Goal: Transaction & Acquisition: Purchase product/service

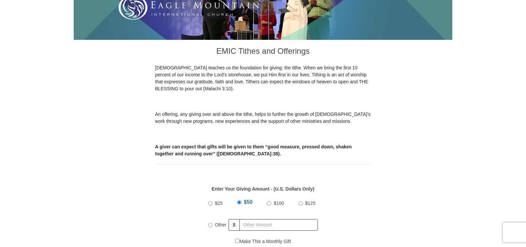
scroll to position [166, 0]
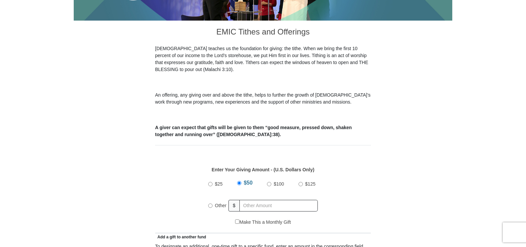
click at [211, 204] on input "Other" at bounding box center [210, 206] width 4 height 4
radio input "true"
click at [246, 200] on input "text" at bounding box center [280, 206] width 76 height 12
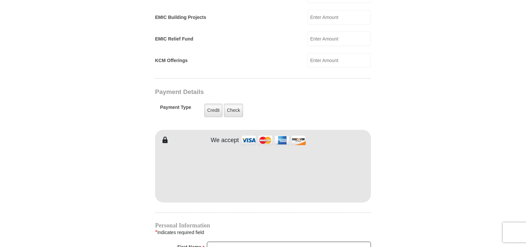
scroll to position [498, 0]
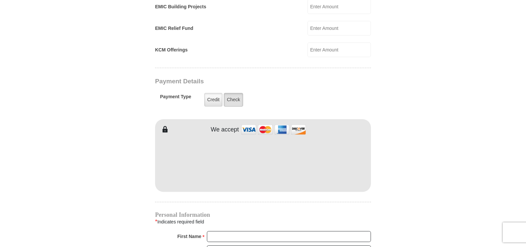
type input "130.00"
click at [229, 93] on label "Check" at bounding box center [233, 100] width 19 height 14
click at [0, 0] on input "Check" at bounding box center [0, 0] width 0 height 0
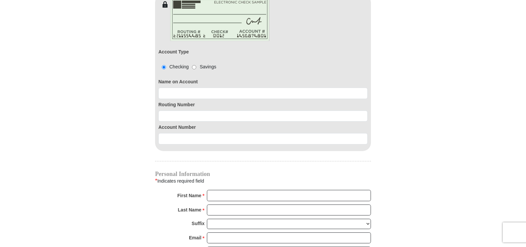
scroll to position [631, 0]
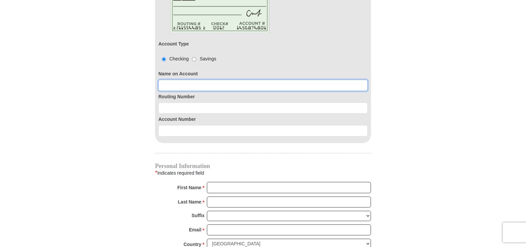
click at [162, 80] on input at bounding box center [262, 85] width 209 height 11
type input "Marilyn Myers"
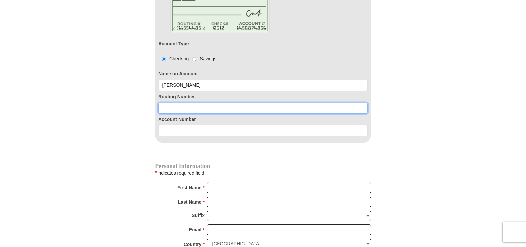
click at [162, 103] on input at bounding box center [262, 108] width 209 height 11
type input "063107513"
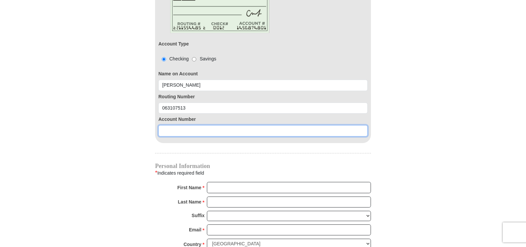
click at [161, 125] on input at bounding box center [262, 130] width 209 height 11
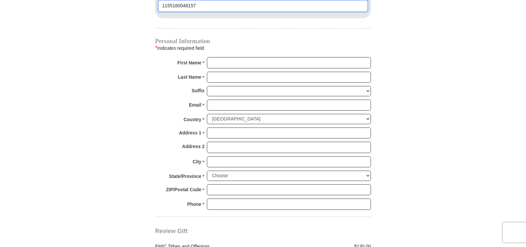
scroll to position [764, 0]
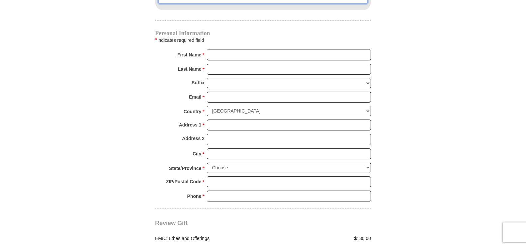
type input "1155160048157"
click at [211, 49] on input "First Name *" at bounding box center [289, 54] width 164 height 11
type input "Marilyn"
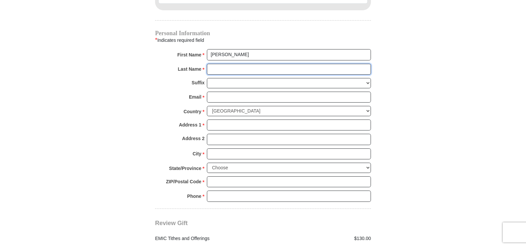
type input "Marilyn"
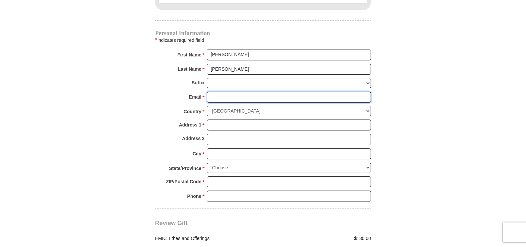
type input "mfishingdiva@gmail.com"
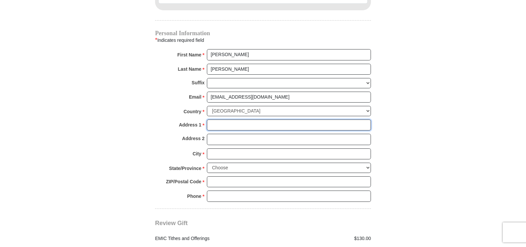
type input "5000 Culbreath Key Way"
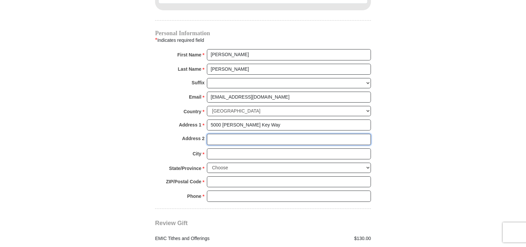
type input "Apt 9304"
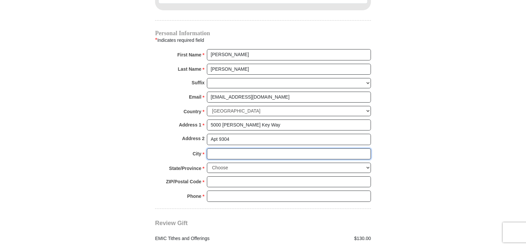
type input "Tampa"
select select "FL"
type input "33611"
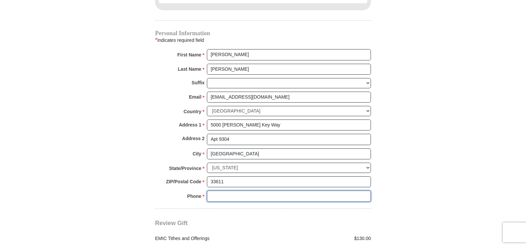
type input "8138313053"
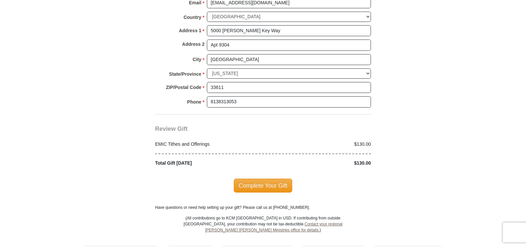
scroll to position [864, 0]
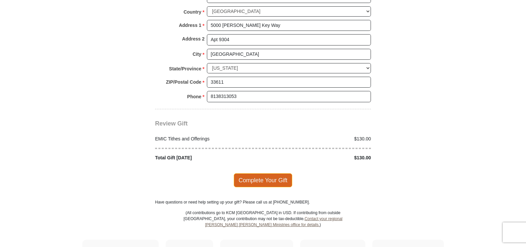
click at [259, 173] on span "Complete Your Gift" at bounding box center [263, 180] width 59 height 14
